Goal: Transaction & Acquisition: Purchase product/service

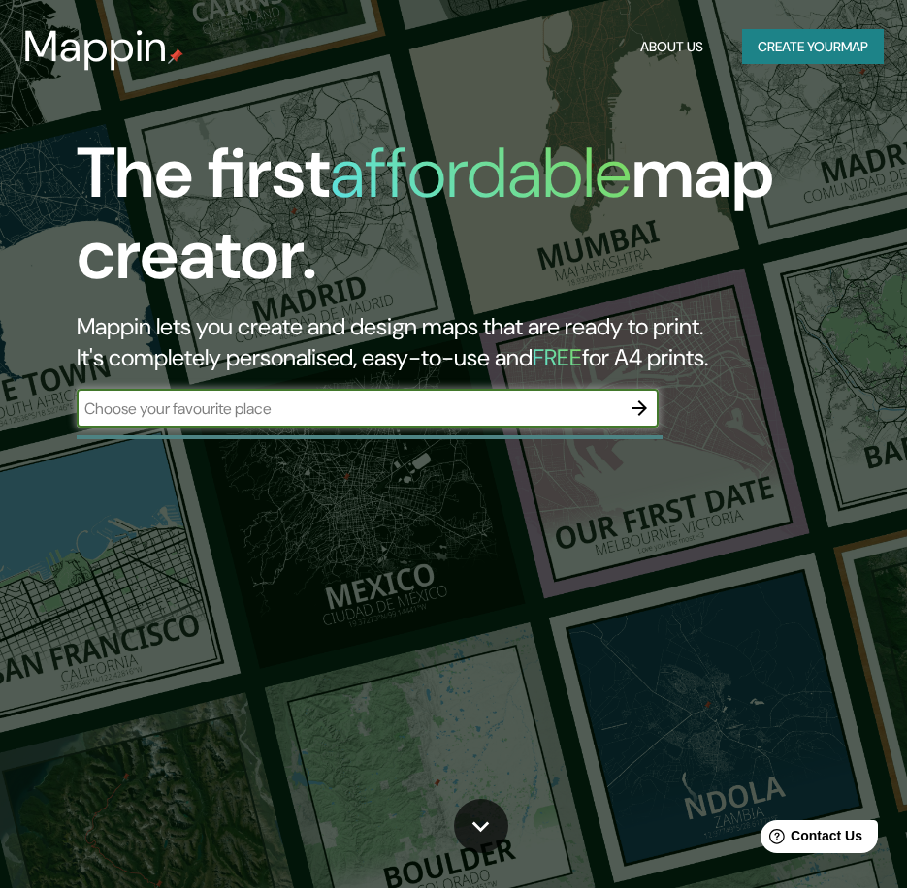
click at [506, 399] on input "text" at bounding box center [348, 409] width 543 height 22
type input "[GEOGRAPHIC_DATA]"
click at [633, 408] on icon "button" at bounding box center [639, 409] width 16 height 16
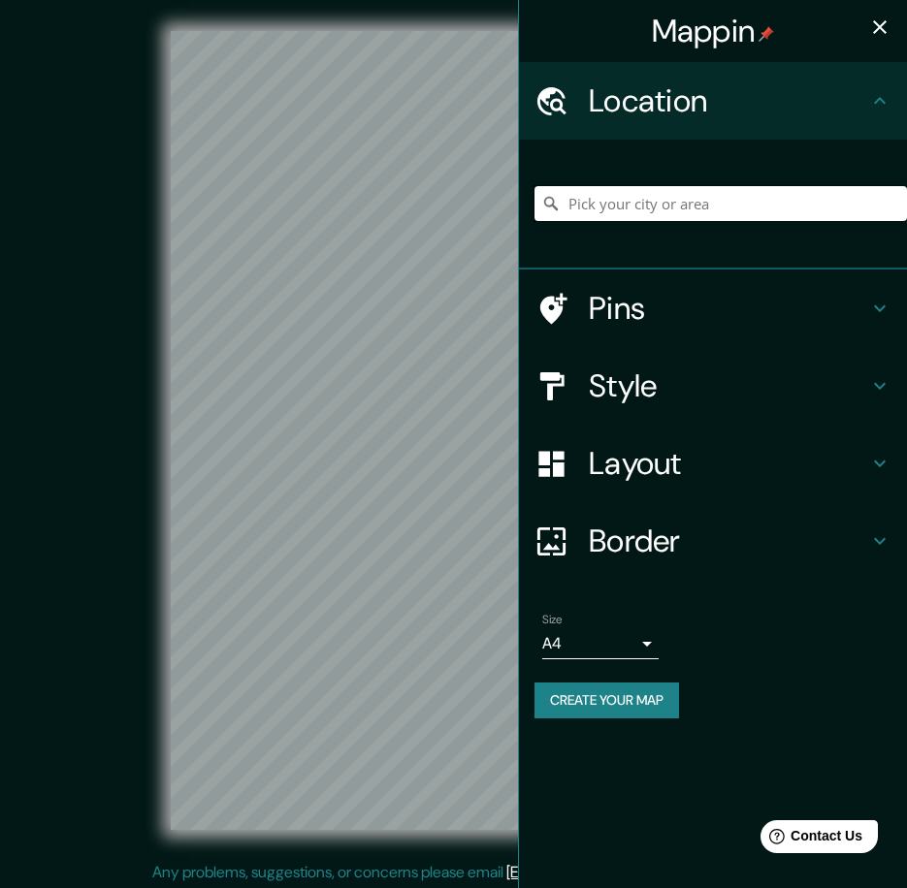
click at [677, 204] on input "Pick your city or area" at bounding box center [720, 203] width 372 height 35
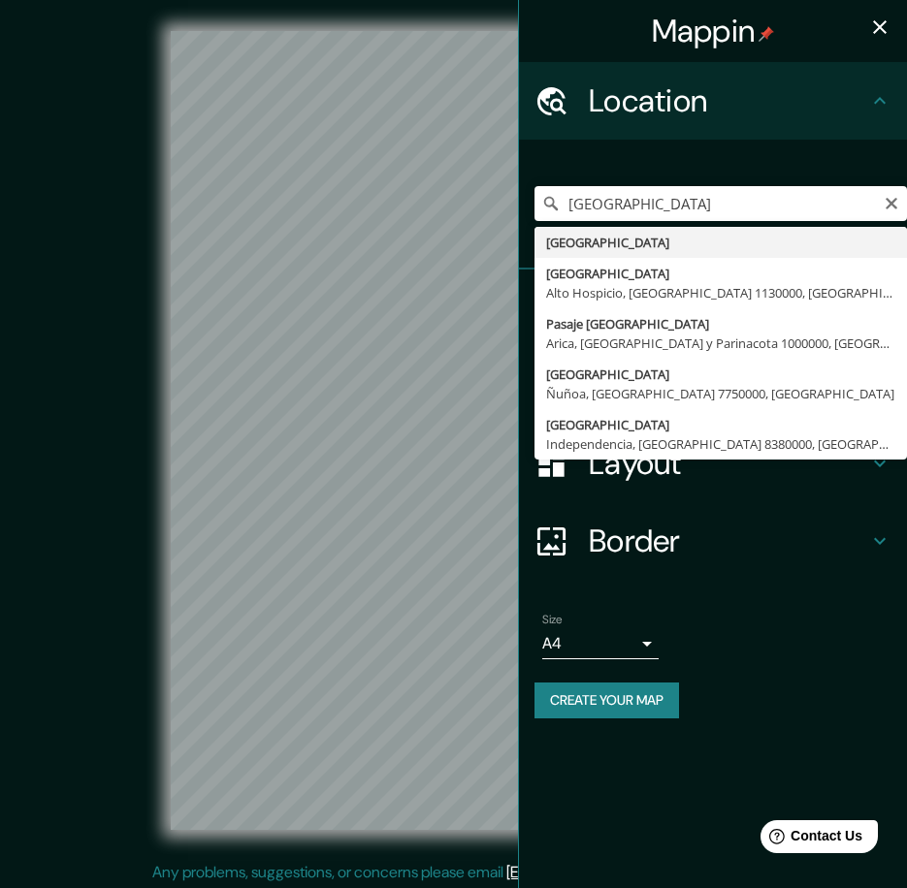
type input "[GEOGRAPHIC_DATA]"
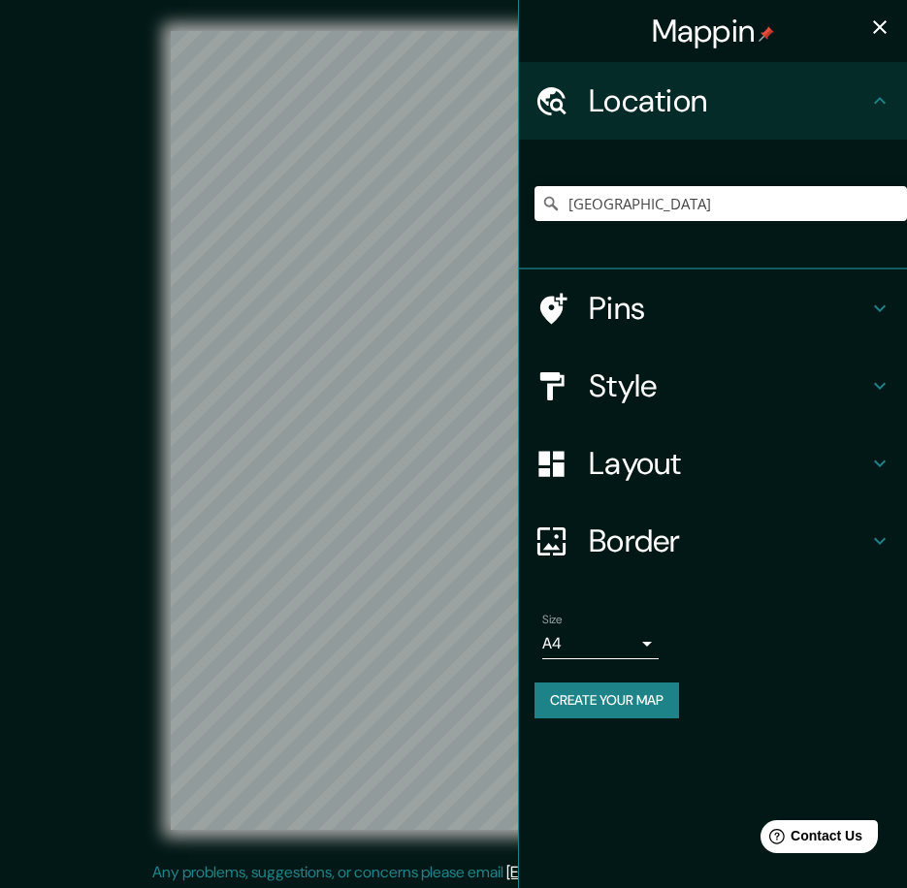
click at [672, 381] on h4 "Style" at bounding box center [728, 386] width 279 height 39
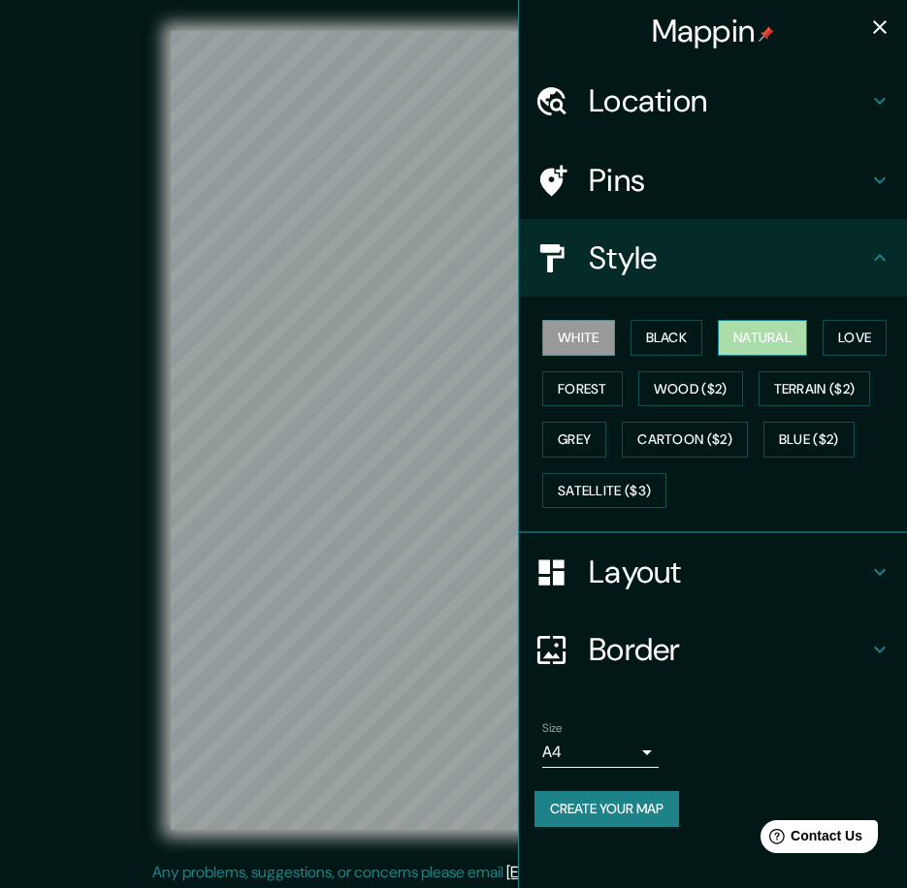
click at [765, 333] on button "Natural" at bounding box center [762, 338] width 89 height 36
click at [329, 430] on div at bounding box center [333, 438] width 16 height 16
click at [874, 30] on icon "button" at bounding box center [879, 27] width 23 height 23
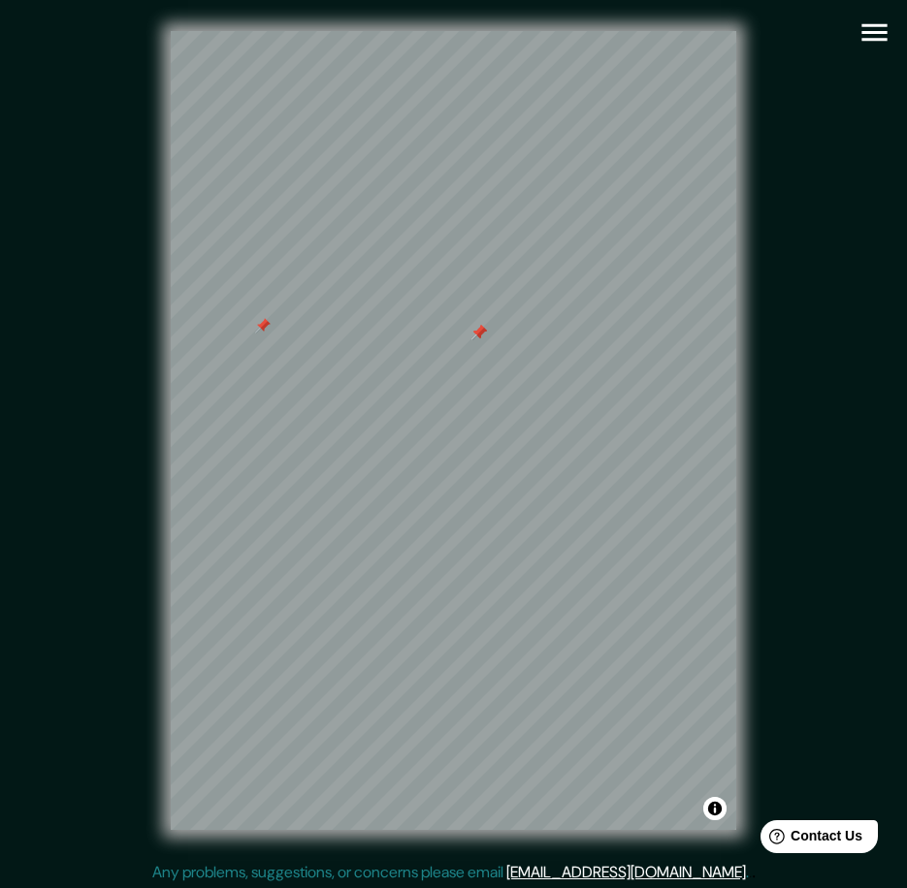
click at [476, 337] on div at bounding box center [479, 333] width 16 height 16
click at [477, 331] on div at bounding box center [479, 333] width 16 height 16
click at [870, 37] on icon "button" at bounding box center [874, 33] width 34 height 34
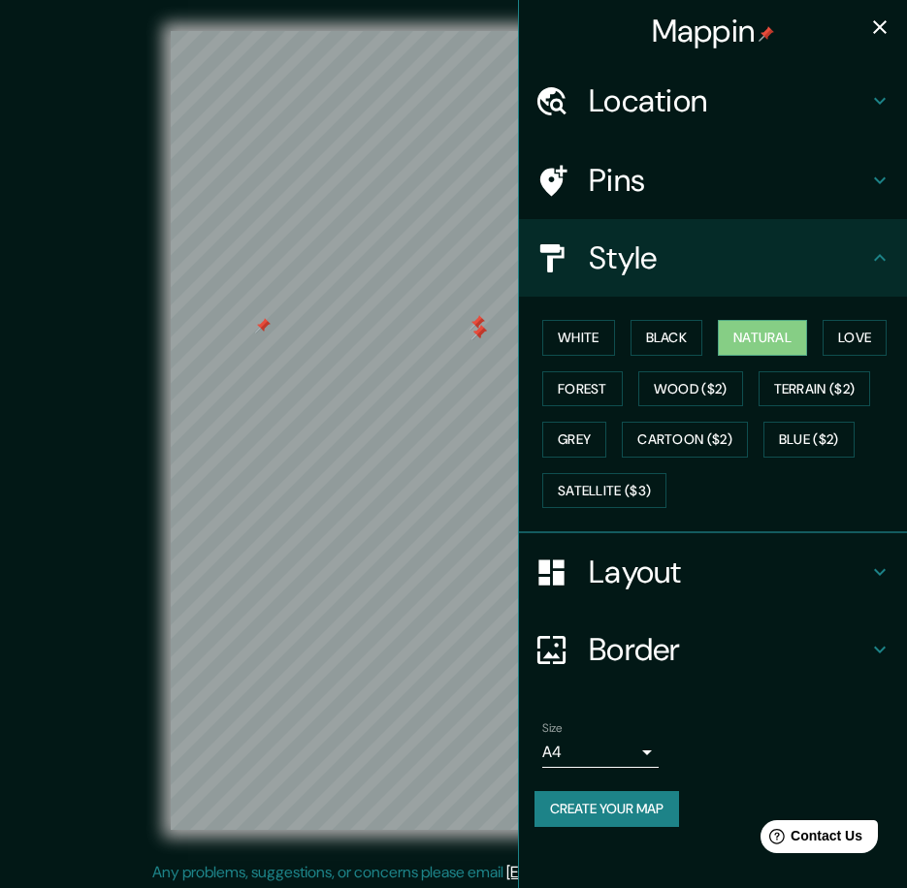
click at [667, 180] on h4 "Pins" at bounding box center [728, 180] width 279 height 39
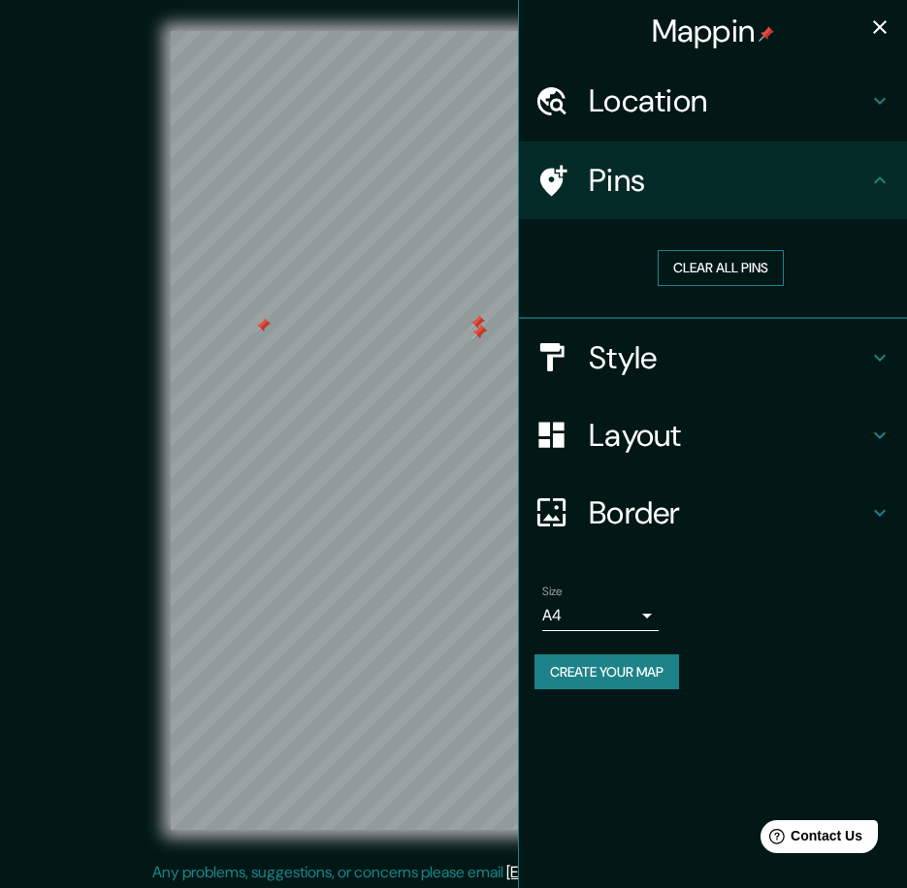
click at [693, 262] on button "Clear all pins" at bounding box center [721, 268] width 126 height 36
click at [881, 20] on icon "button" at bounding box center [879, 27] width 23 height 23
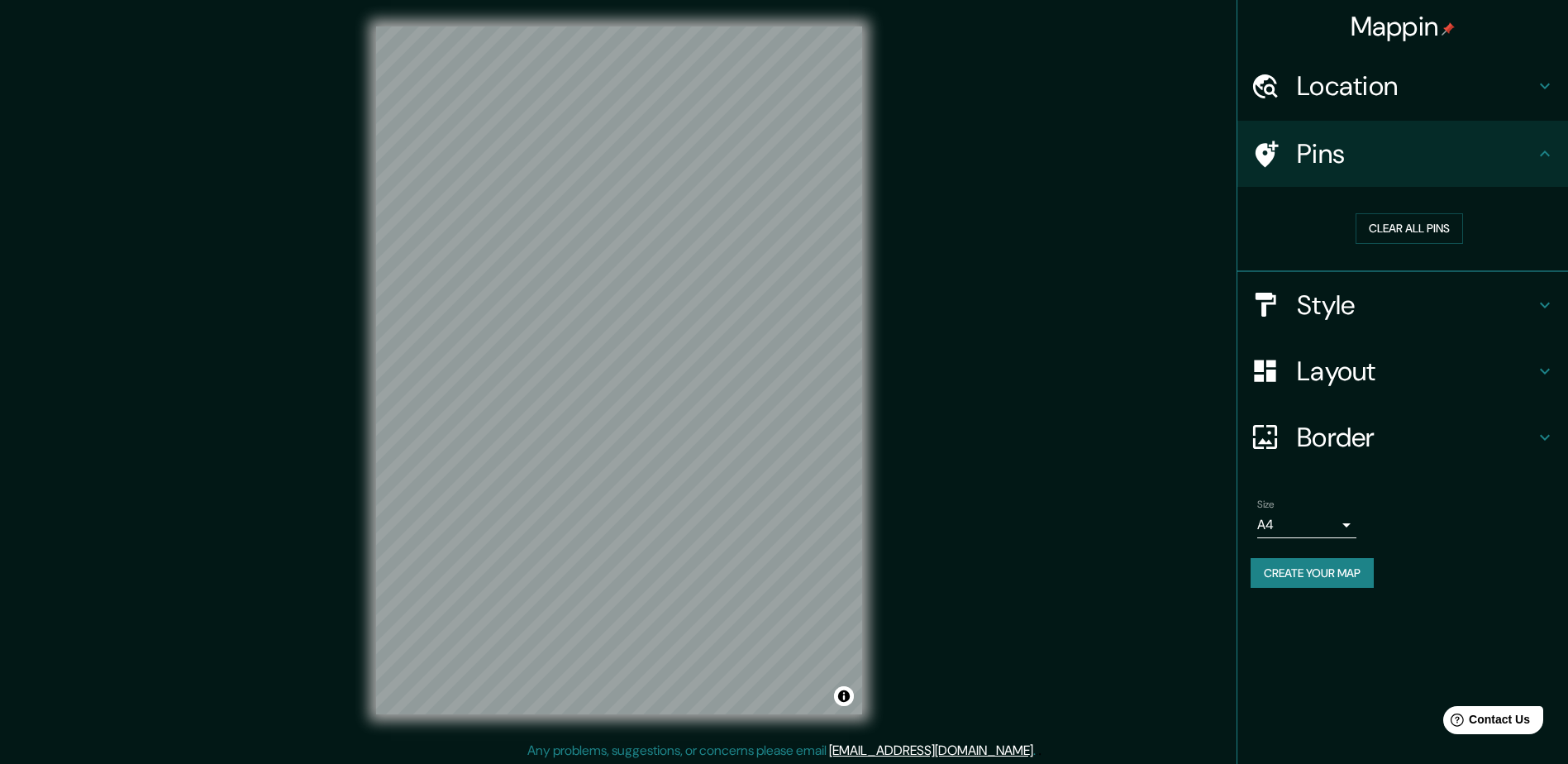
click at [784, 374] on h4 "Layout" at bounding box center [1415, 371] width 238 height 33
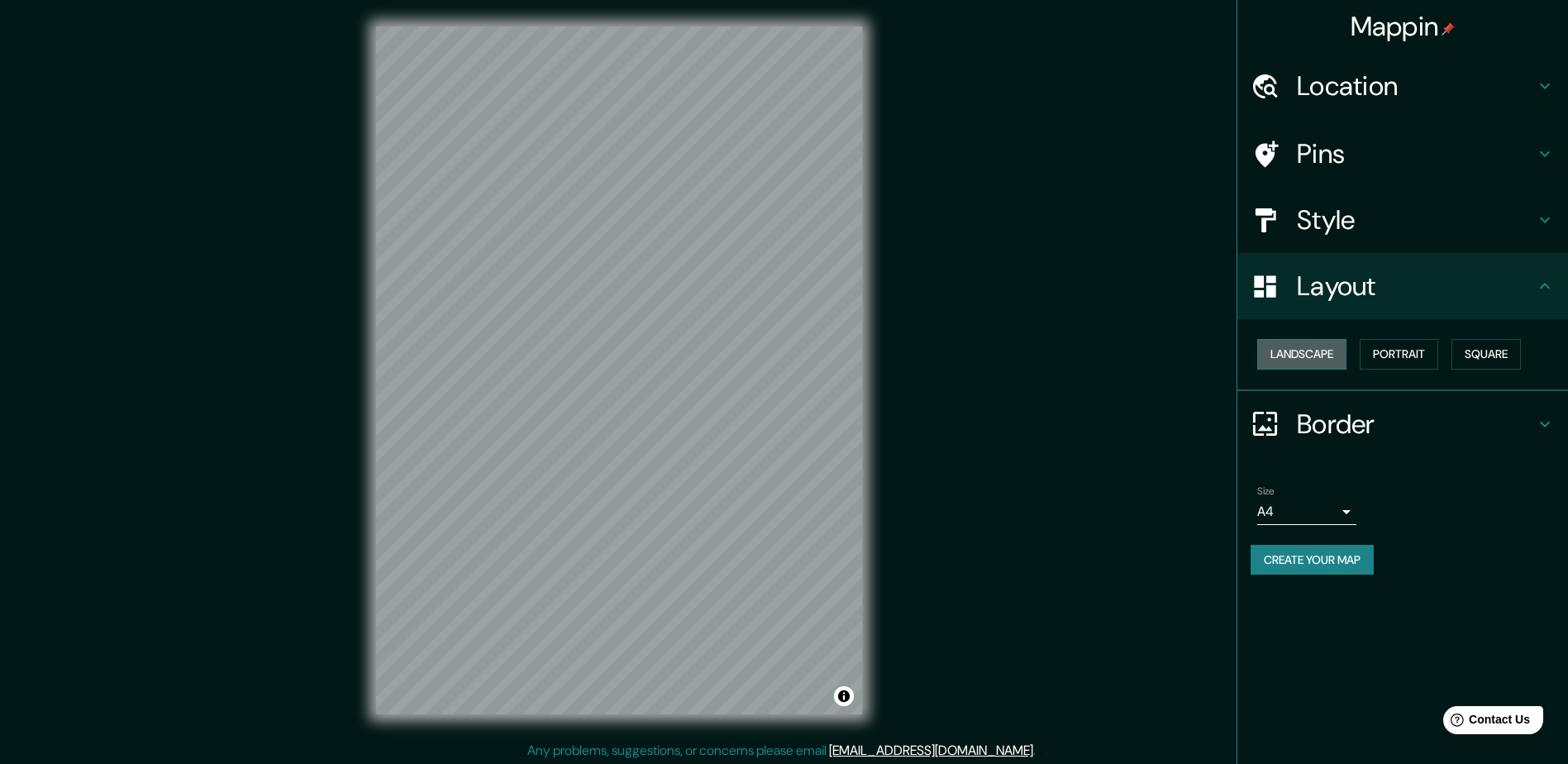
click at [784, 350] on button "Landscape" at bounding box center [1301, 355] width 89 height 31
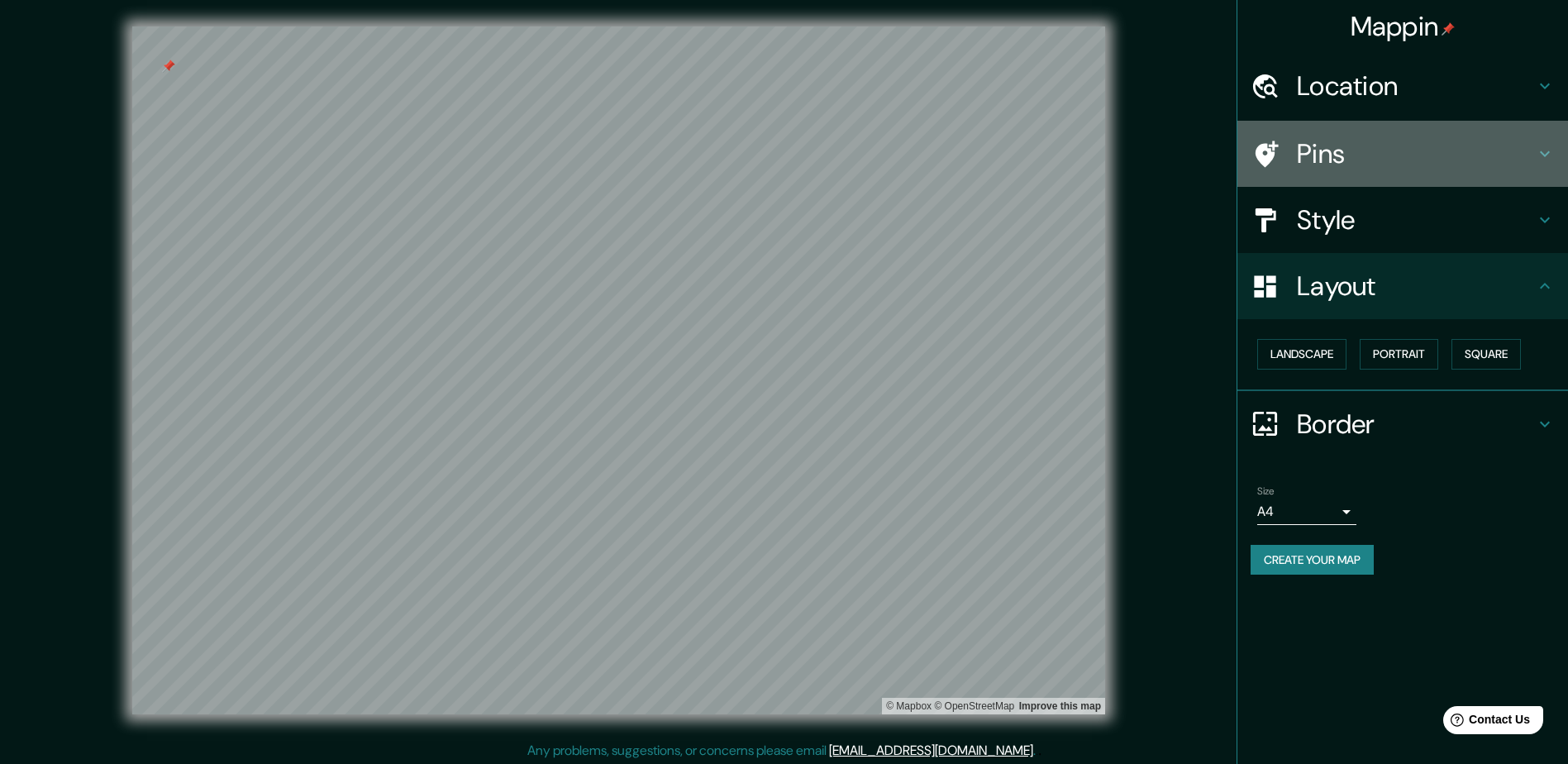
click at [784, 152] on h4 "Pins" at bounding box center [1415, 153] width 238 height 33
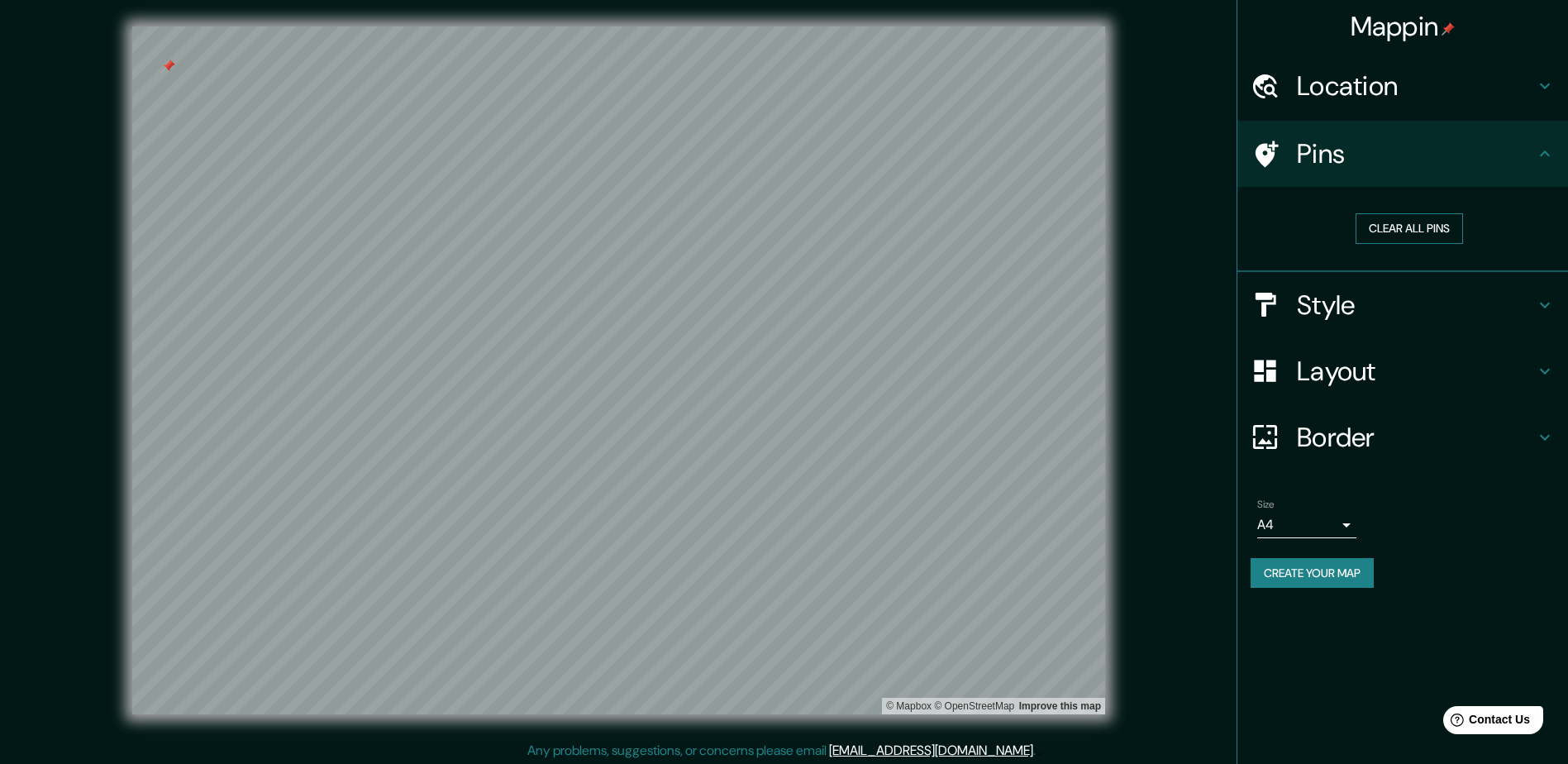
click at [784, 215] on button "Clear all pins" at bounding box center [1409, 229] width 107 height 31
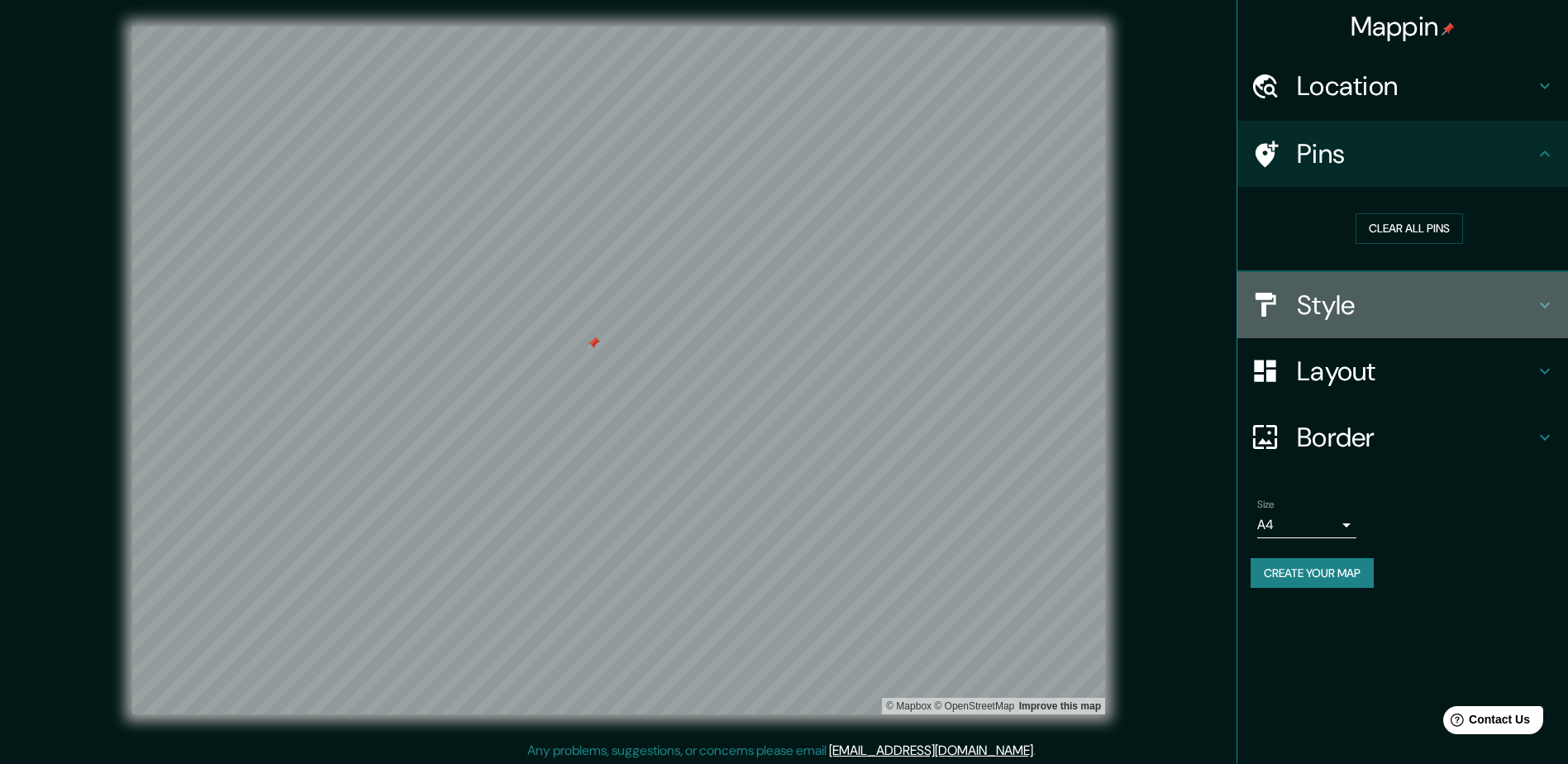
click at [784, 318] on h4 "Style" at bounding box center [1415, 304] width 238 height 33
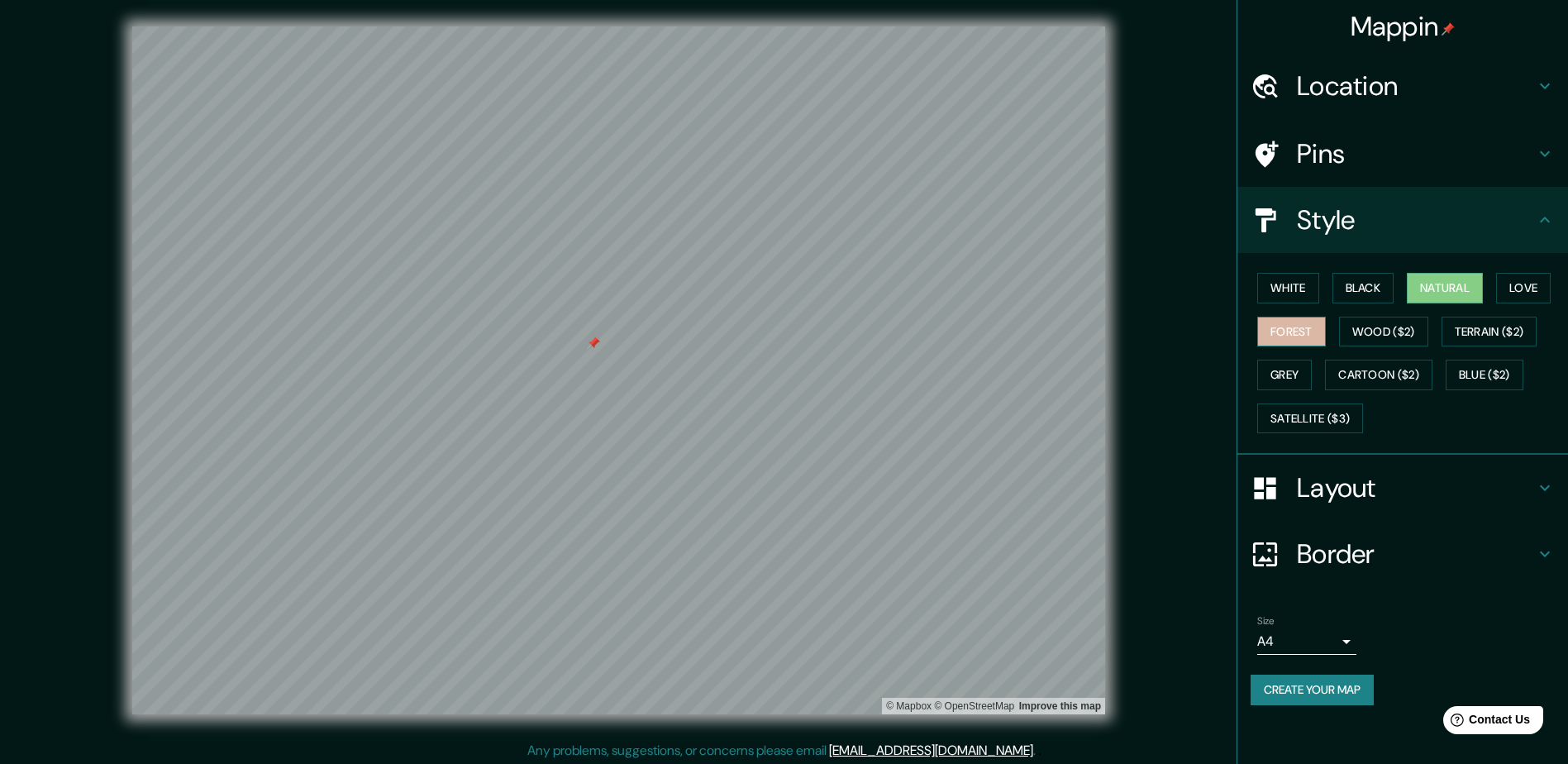
click at [784, 330] on button "Forest" at bounding box center [1291, 332] width 68 height 31
click at [784, 289] on button "Love" at bounding box center [1523, 288] width 55 height 31
click at [784, 286] on button "Black" at bounding box center [1363, 288] width 62 height 31
click at [784, 287] on button "White" at bounding box center [1288, 288] width 62 height 31
click at [784, 339] on button "Forest" at bounding box center [1291, 332] width 68 height 31
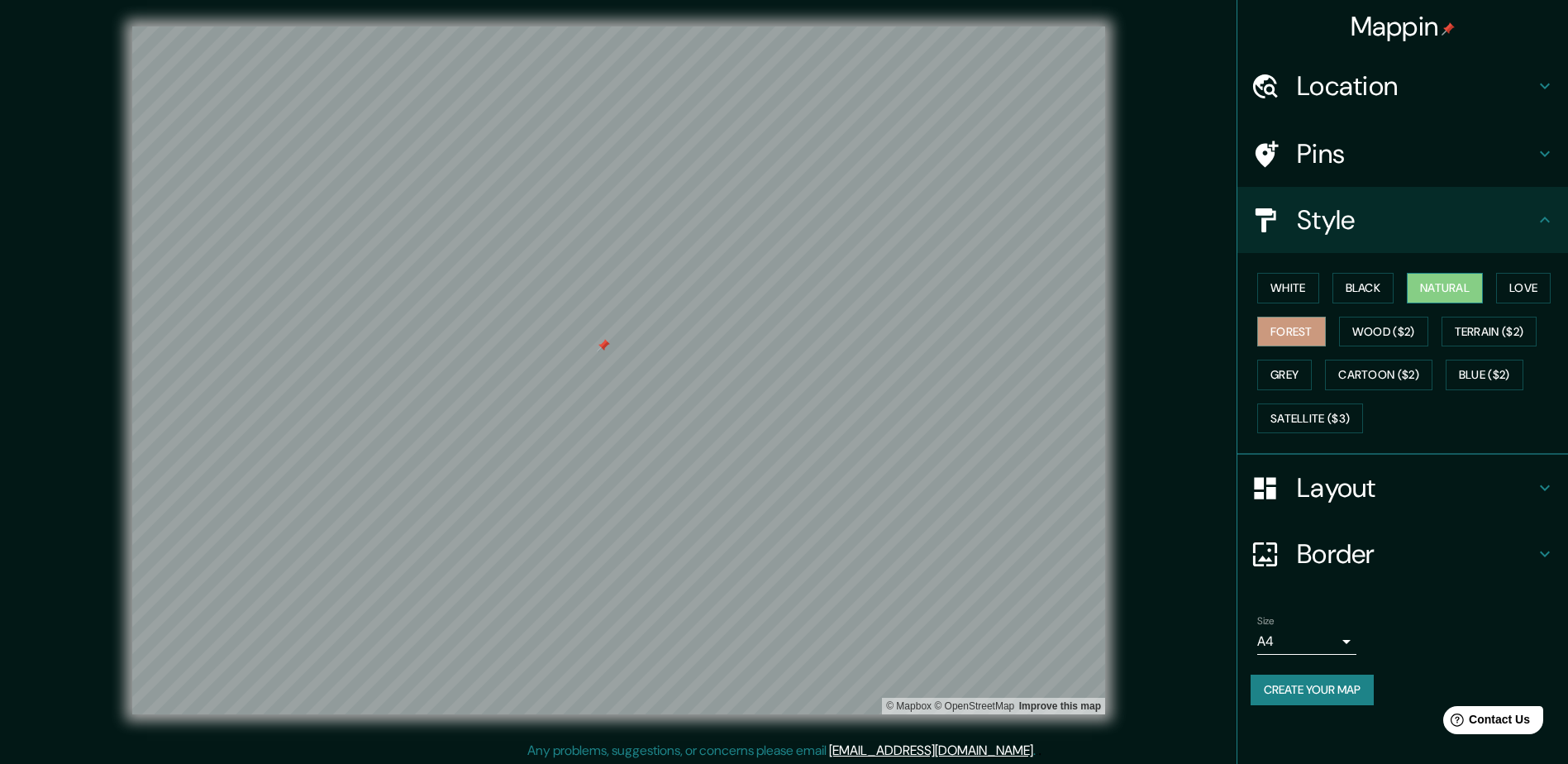
click at [784, 287] on button "Natural" at bounding box center [1444, 288] width 76 height 31
click at [784, 292] on button "White" at bounding box center [1288, 288] width 62 height 31
click at [784, 288] on button "Natural" at bounding box center [1444, 288] width 76 height 31
click at [784, 290] on button "White" at bounding box center [1288, 288] width 62 height 31
click at [784, 275] on button "Love" at bounding box center [1523, 288] width 55 height 31
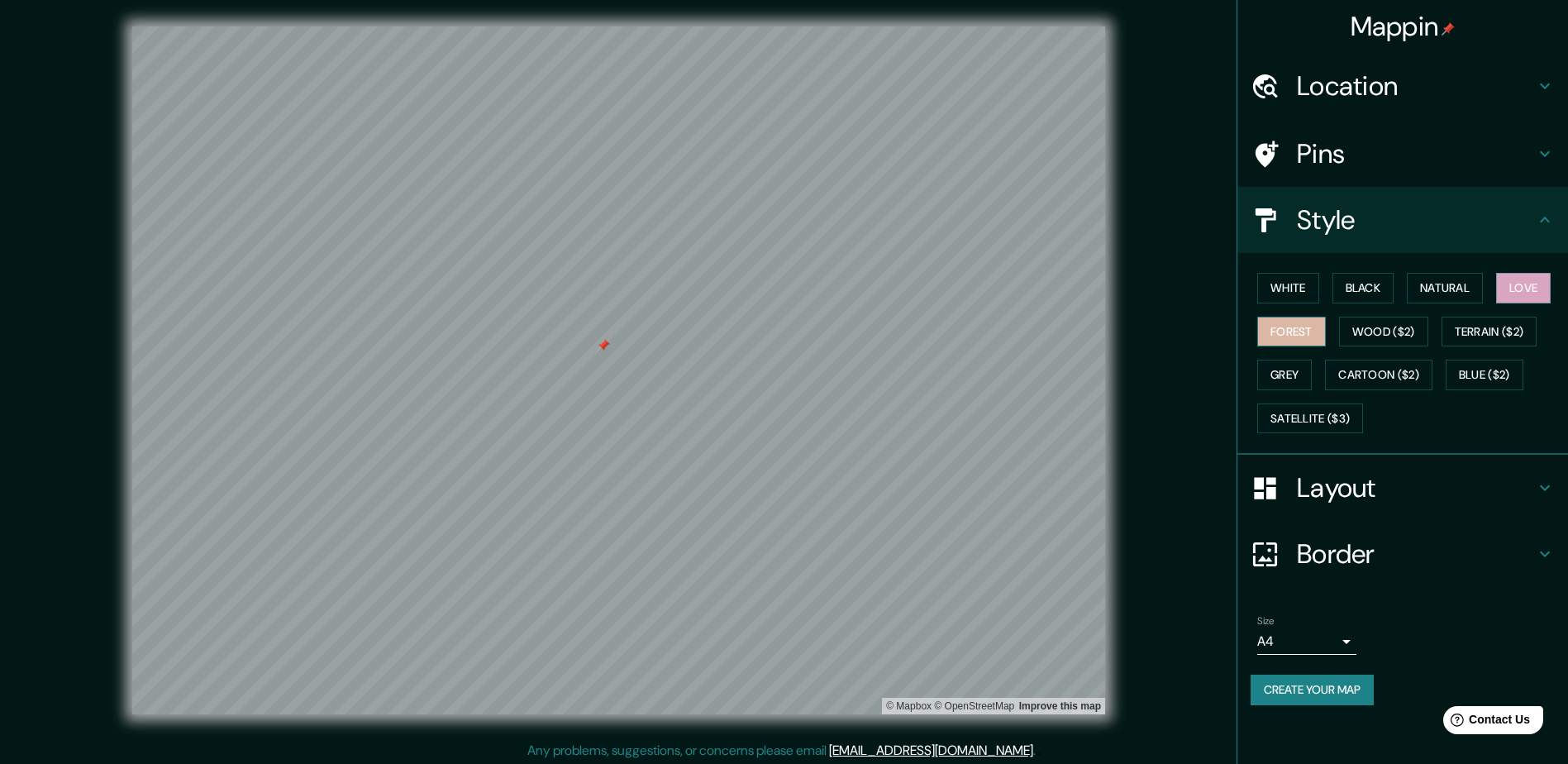
click at [784, 342] on button "Forest" at bounding box center [1291, 332] width 68 height 31
